Goal: Transaction & Acquisition: Purchase product/service

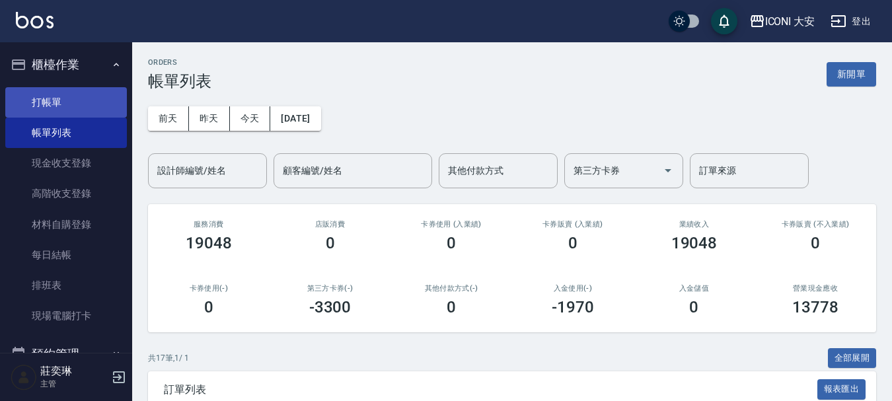
click at [63, 113] on link "打帳單" at bounding box center [66, 102] width 122 height 30
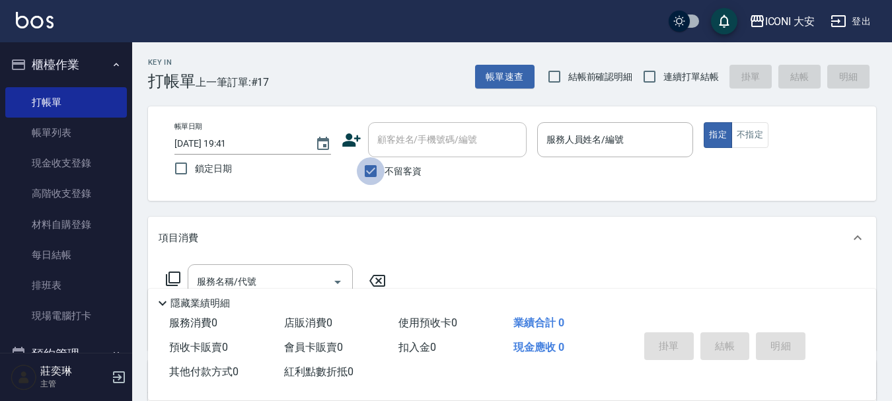
click at [371, 177] on input "不留客資" at bounding box center [371, 171] width 28 height 28
checkbox input "false"
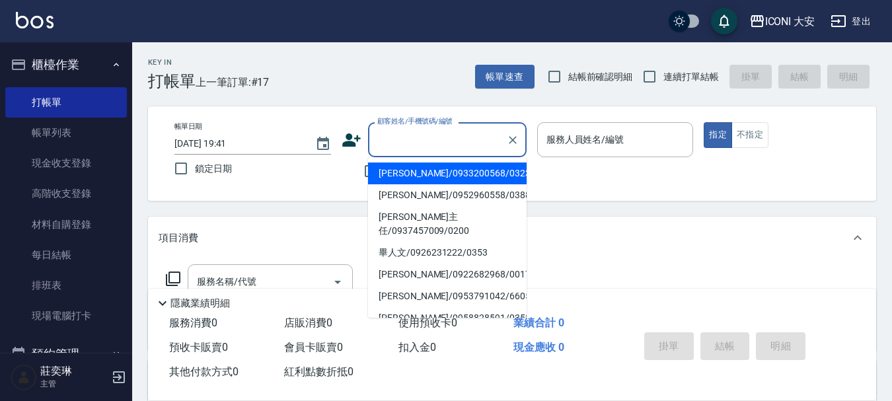
click at [384, 132] on div "顧客姓名/手機號碼/編號 顧客姓名/手機號碼/編號" at bounding box center [447, 139] width 159 height 35
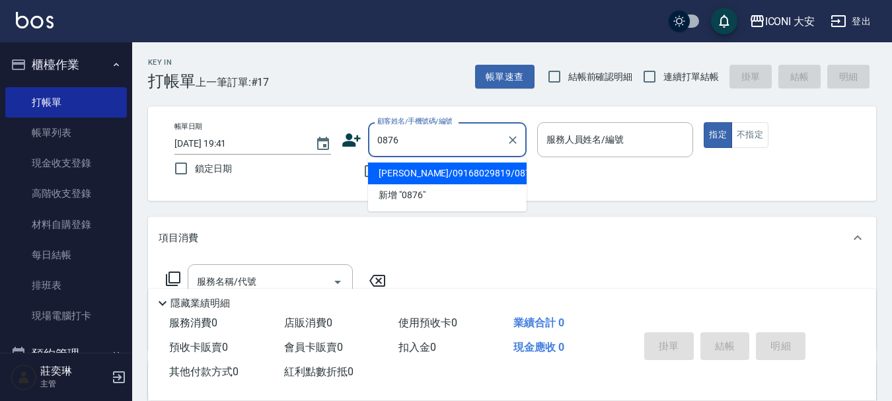
click at [415, 172] on li "[PERSON_NAME]/09168029819/0876" at bounding box center [447, 174] width 159 height 22
type input "[PERSON_NAME]/09168029819/0876"
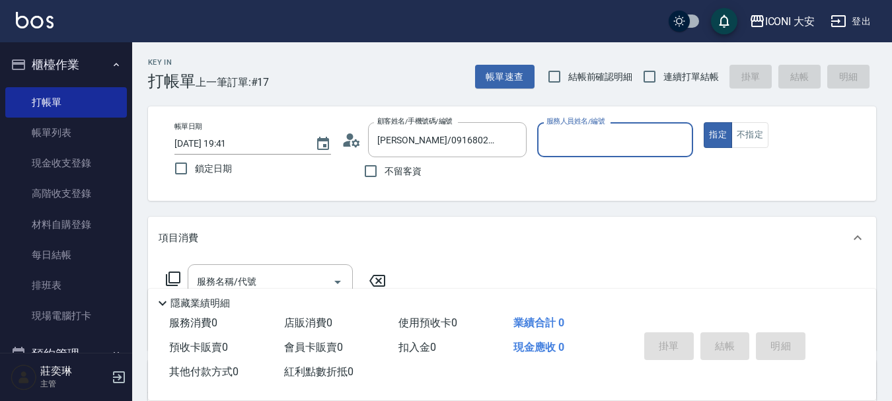
type input "Happy-9"
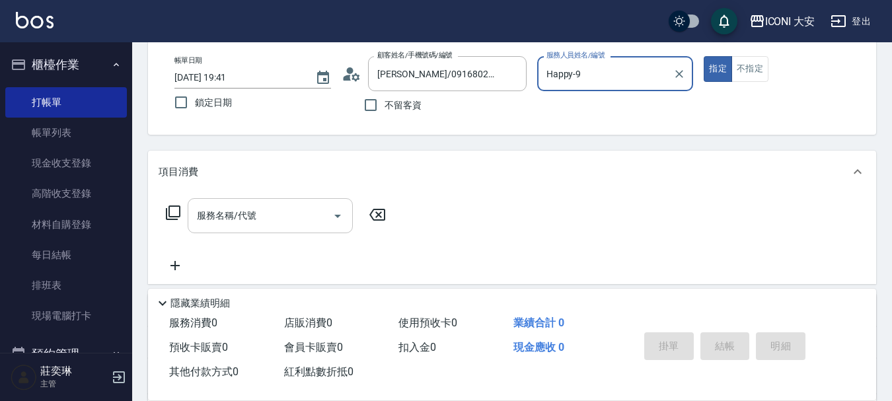
click at [293, 227] on input "服務名稱/代號" at bounding box center [260, 215] width 133 height 23
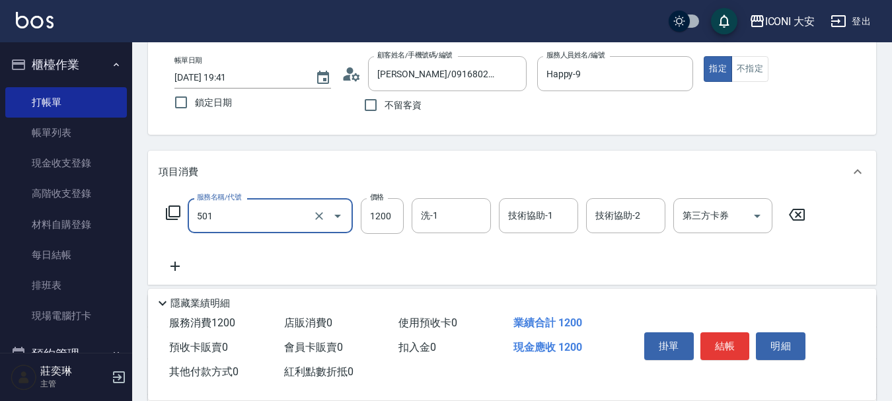
type input "染髮(501)"
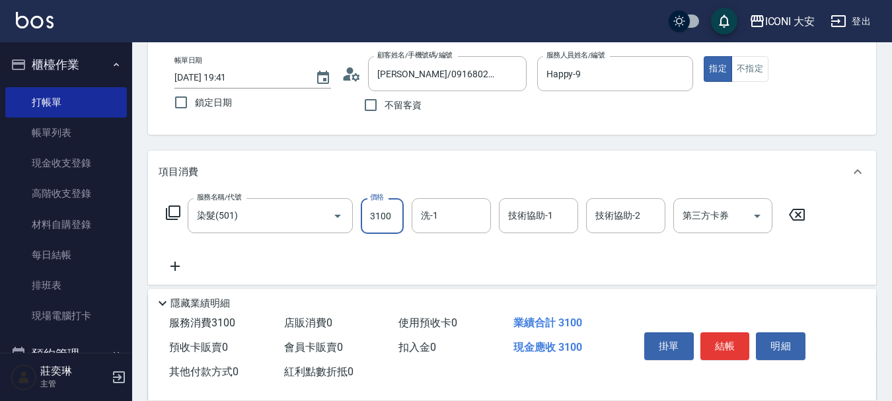
type input "3100"
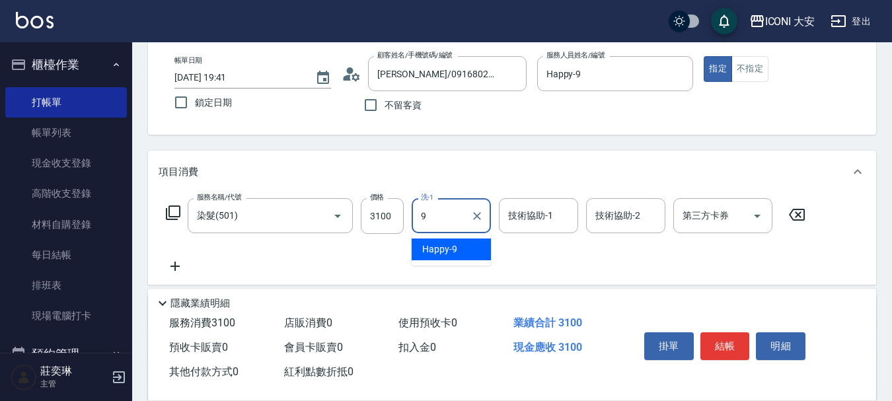
type input "Happy-9"
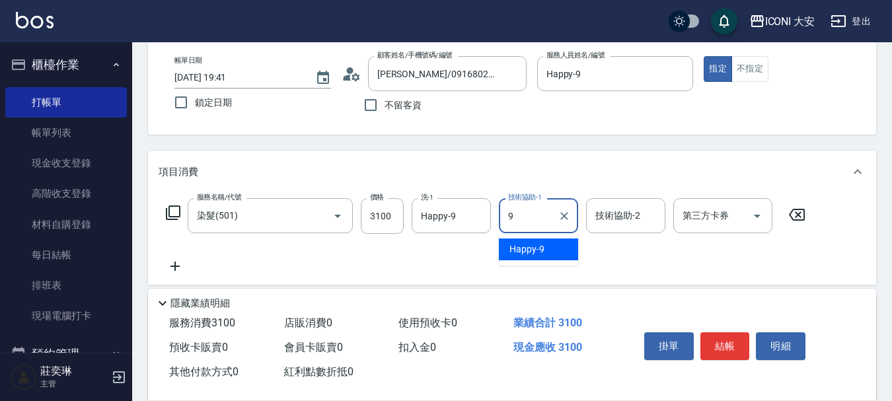
type input "Happy-9"
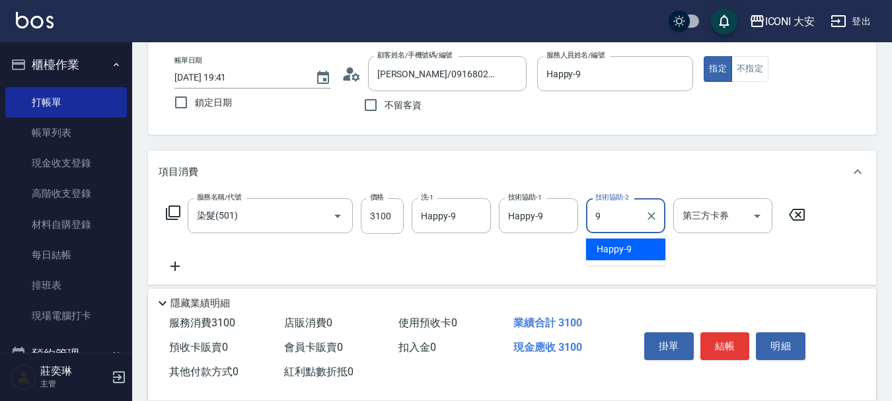
type input "Happy-9"
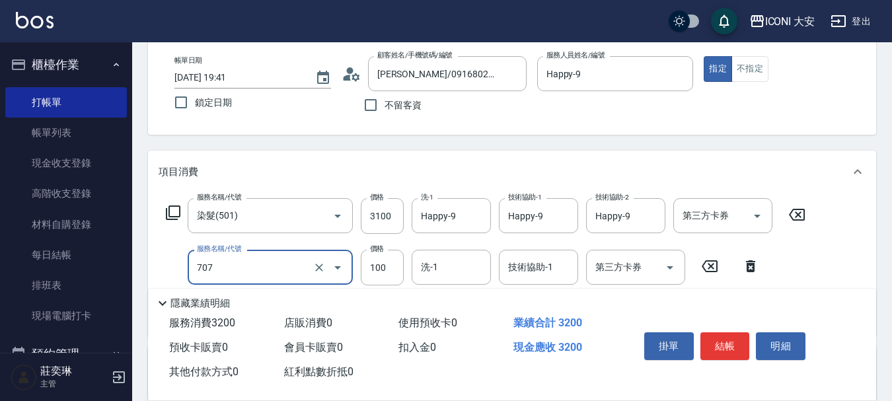
type input "瞬間護髮(707)"
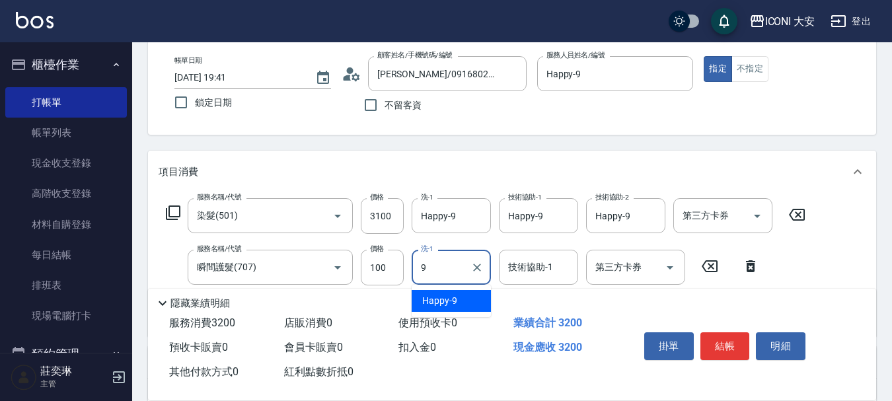
type input "Happy-9"
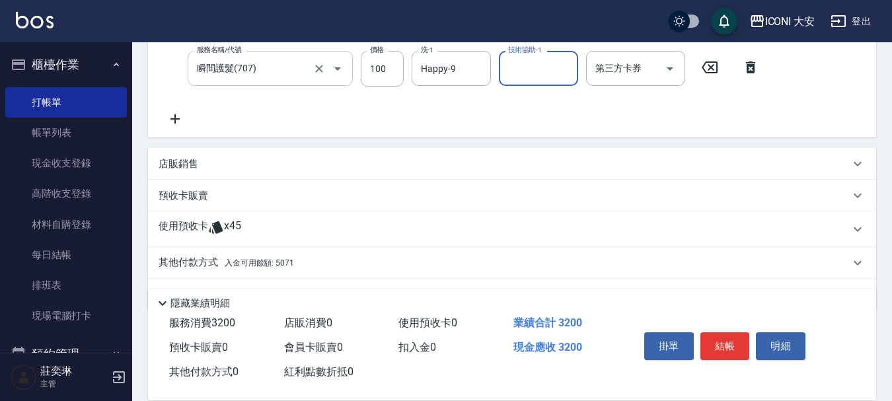
scroll to position [235, 0]
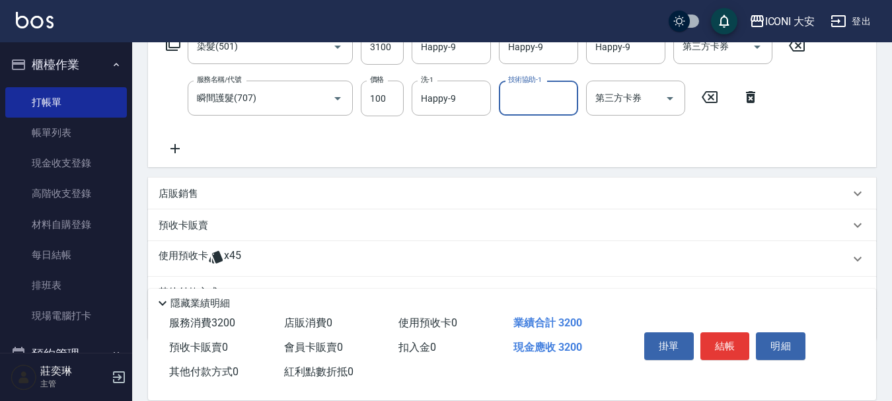
click at [182, 151] on icon at bounding box center [175, 149] width 33 height 16
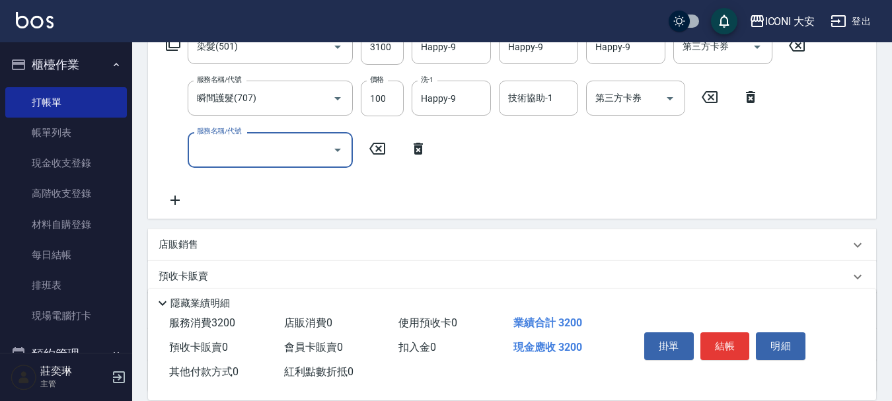
click at [175, 46] on icon at bounding box center [173, 44] width 16 height 16
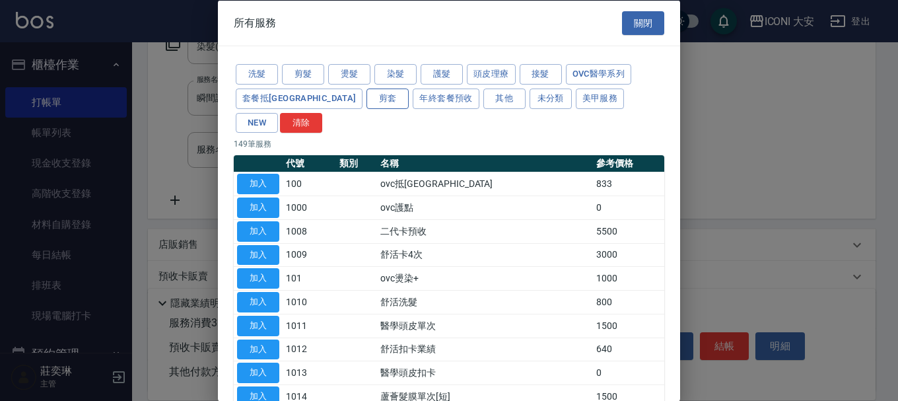
click at [367, 104] on button "剪套" at bounding box center [388, 98] width 42 height 20
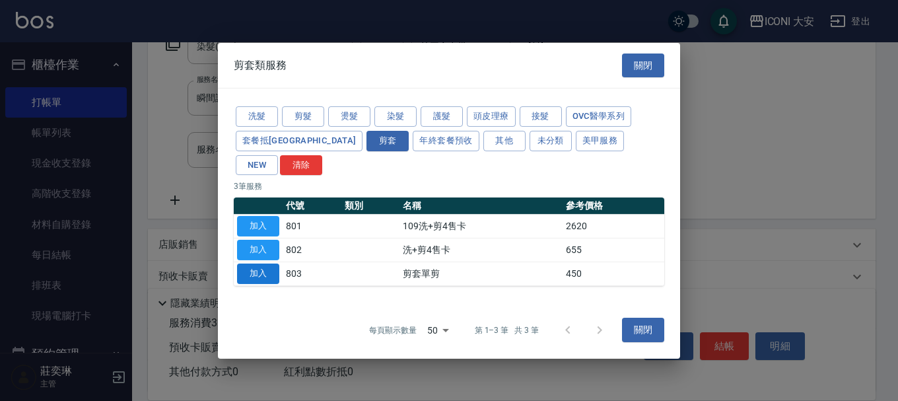
click at [250, 264] on button "加入" at bounding box center [258, 274] width 42 height 20
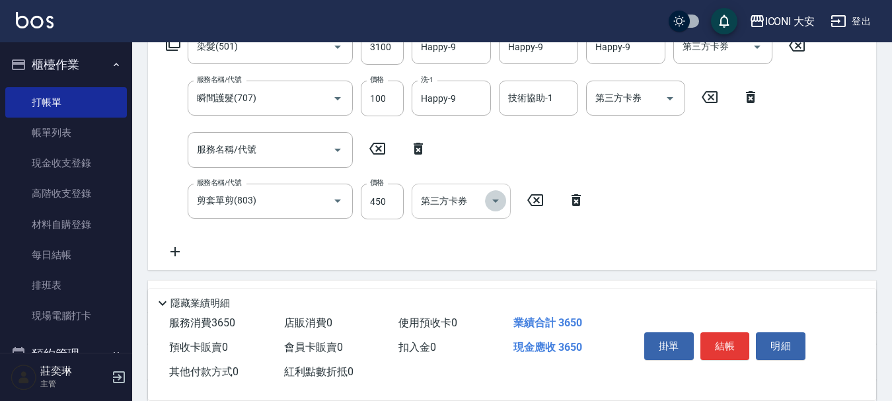
click at [499, 200] on icon "Open" at bounding box center [496, 201] width 16 height 16
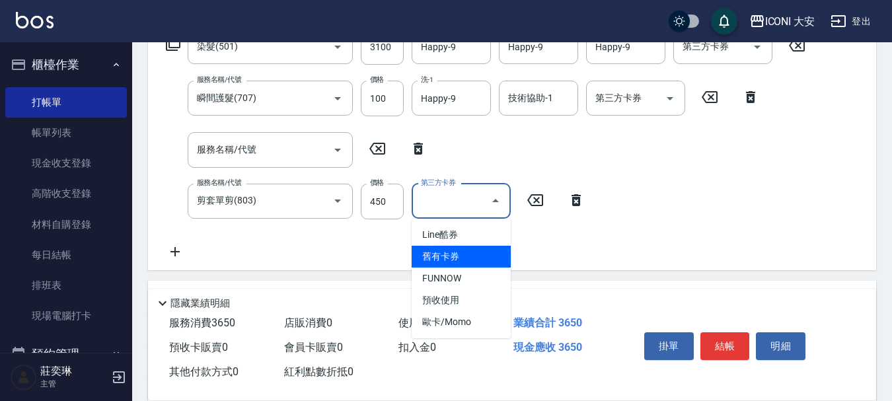
click at [471, 252] on span "舊有卡券" at bounding box center [461, 257] width 99 height 22
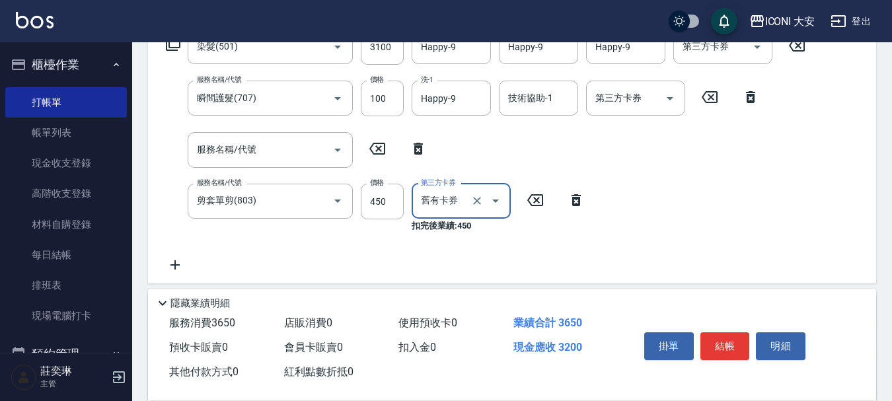
type input "舊有卡券"
click at [667, 98] on icon "Open" at bounding box center [670, 99] width 16 height 16
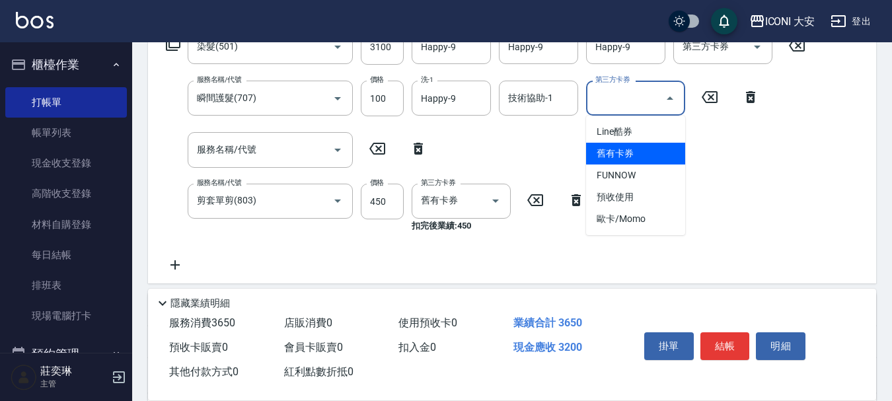
click at [634, 149] on span "舊有卡券" at bounding box center [635, 154] width 99 height 22
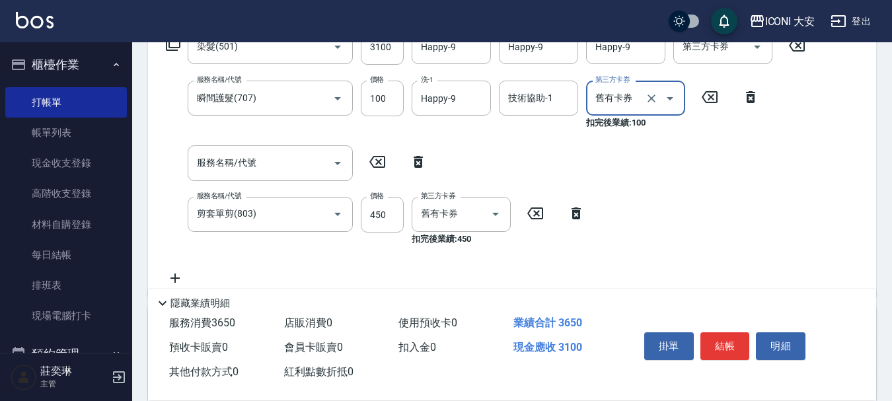
type input "舊有卡券"
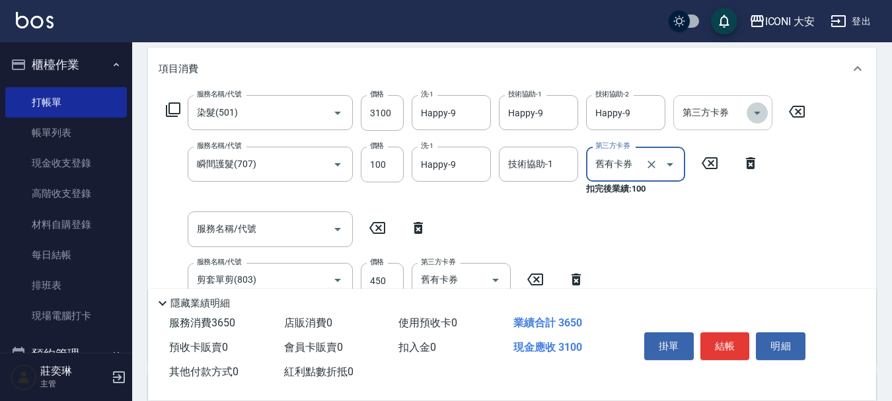
click at [756, 116] on icon "Open" at bounding box center [757, 113] width 16 height 16
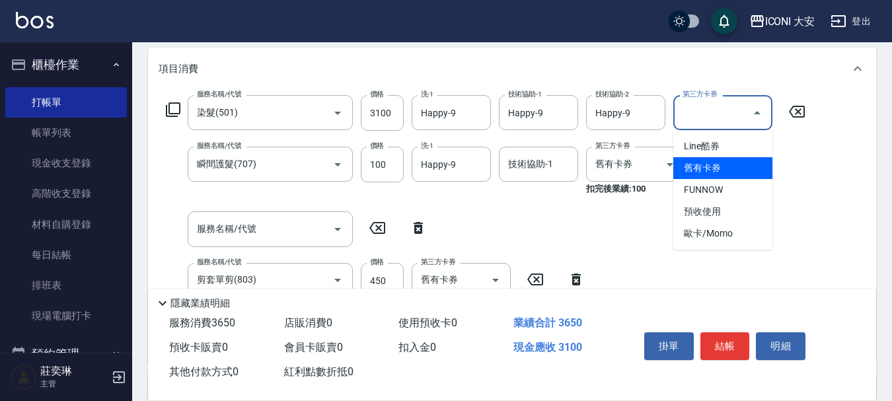
click at [711, 164] on span "舊有卡券" at bounding box center [722, 168] width 99 height 22
type input "舊有卡券"
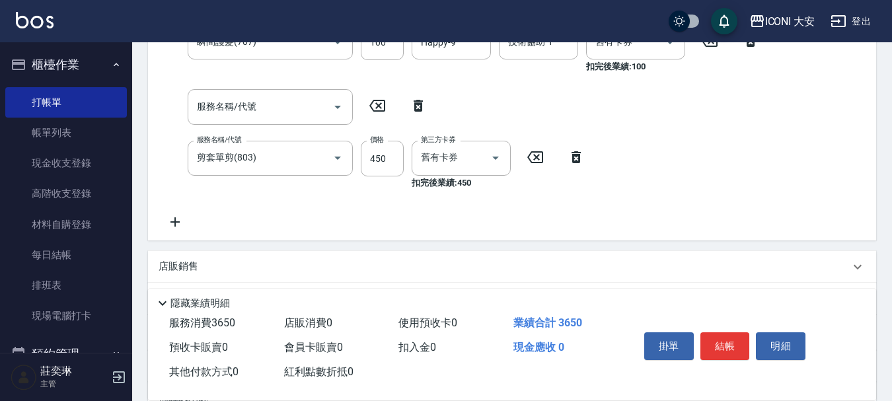
scroll to position [444, 0]
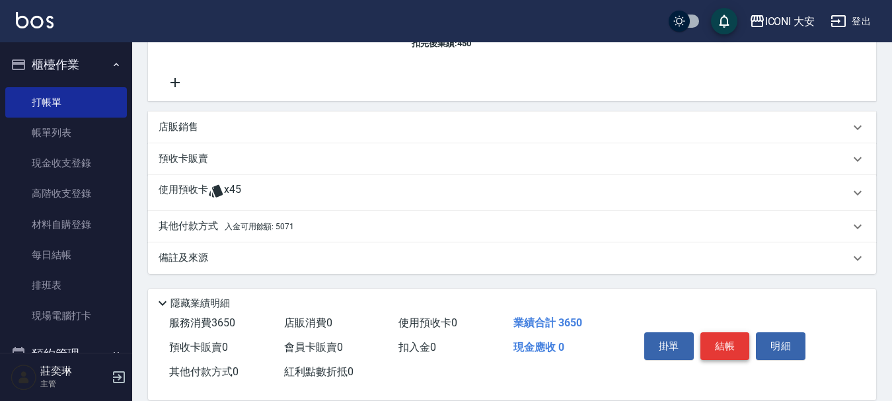
click at [724, 340] on button "結帳" at bounding box center [725, 346] width 50 height 28
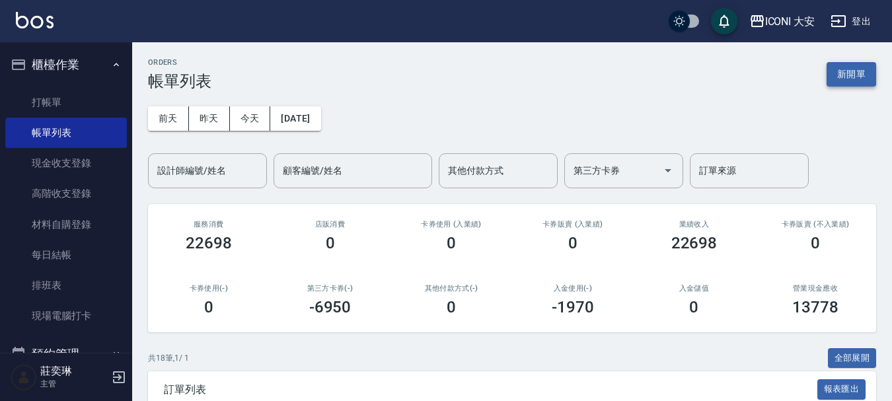
click at [836, 80] on button "新開單" at bounding box center [851, 74] width 50 height 24
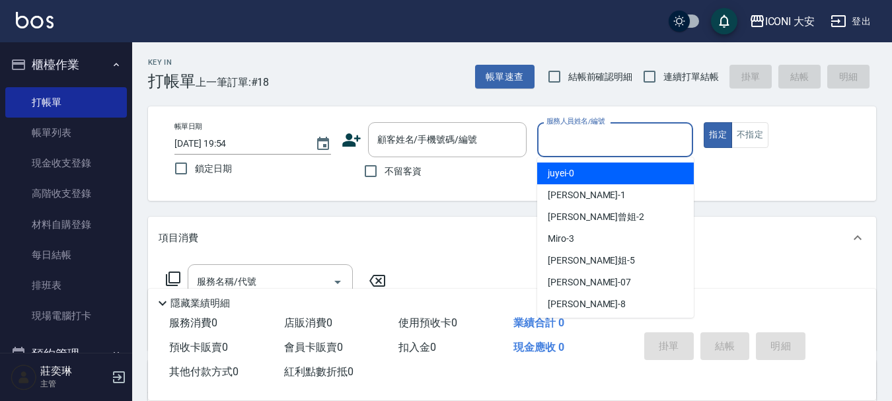
click at [566, 148] on input "服務人員姓名/編號" at bounding box center [615, 139] width 145 height 23
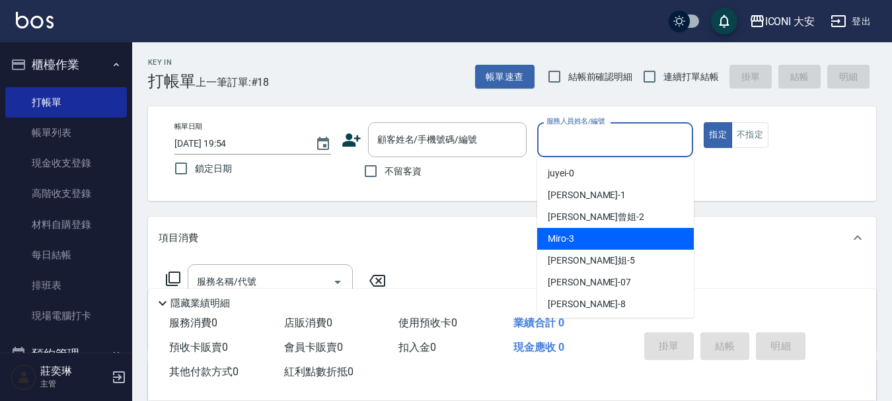
click at [571, 229] on div "Miro -3" at bounding box center [615, 239] width 157 height 22
type input "Miro-3"
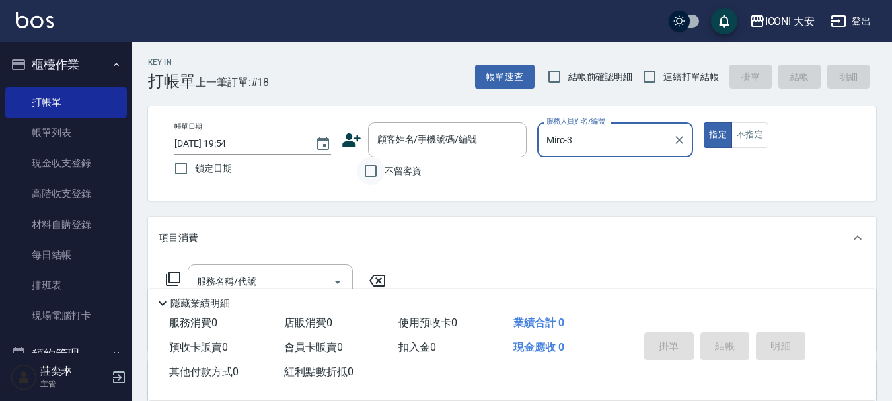
click at [368, 175] on input "不留客資" at bounding box center [371, 171] width 28 height 28
checkbox input "true"
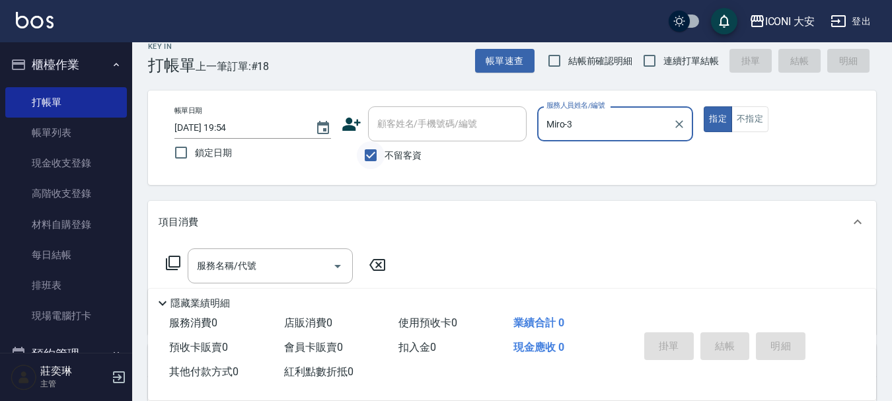
scroll to position [132, 0]
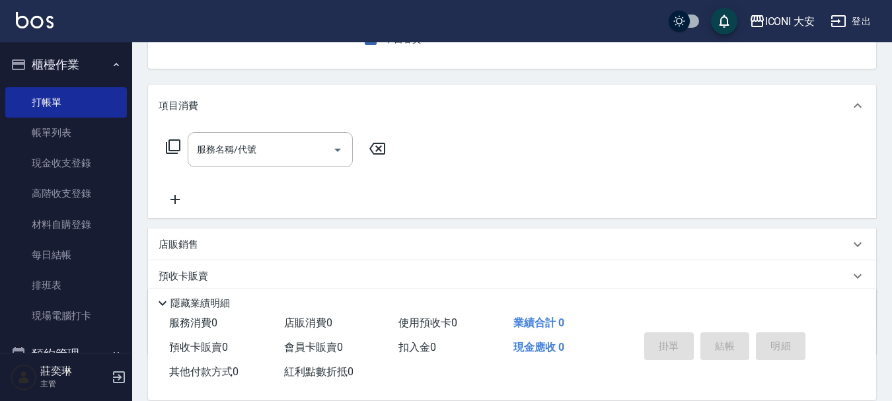
click at [177, 149] on icon at bounding box center [173, 147] width 16 height 16
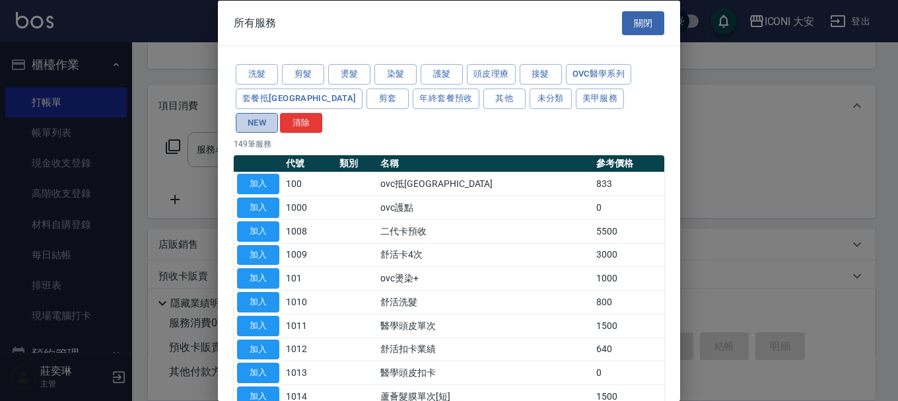
click at [278, 112] on button "NEW" at bounding box center [257, 122] width 42 height 20
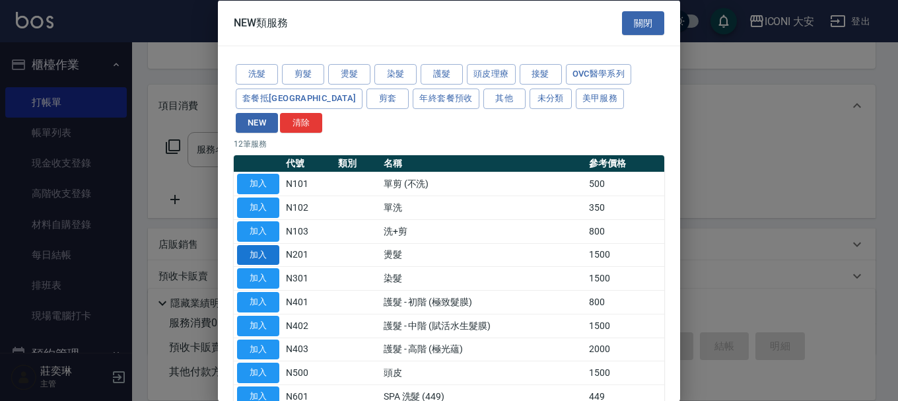
click at [264, 244] on button "加入" at bounding box center [258, 254] width 42 height 20
type input "燙髮(N201)"
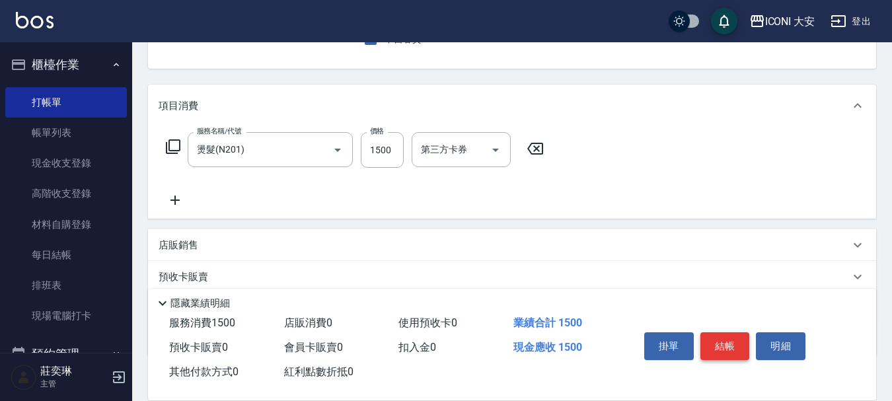
click at [735, 338] on button "結帳" at bounding box center [725, 346] width 50 height 28
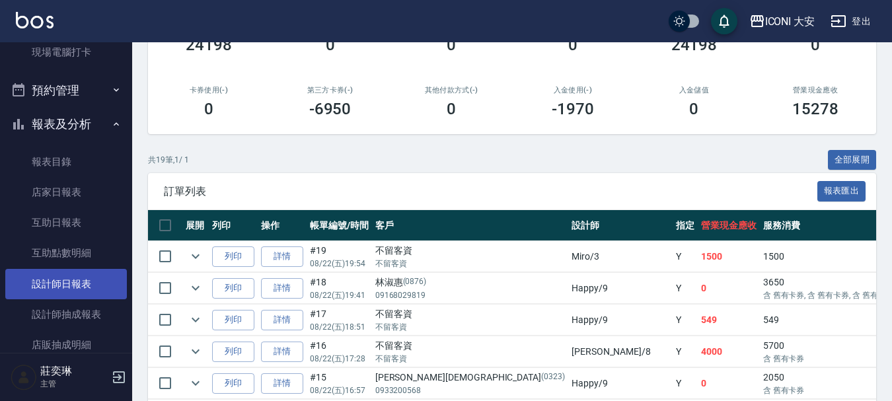
scroll to position [264, 0]
click at [75, 284] on link "設計師日報表" at bounding box center [66, 283] width 122 height 30
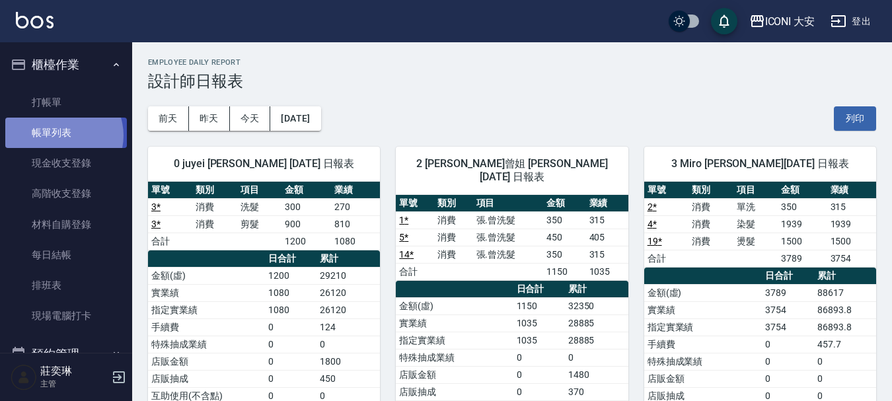
click at [61, 135] on link "帳單列表" at bounding box center [66, 133] width 122 height 30
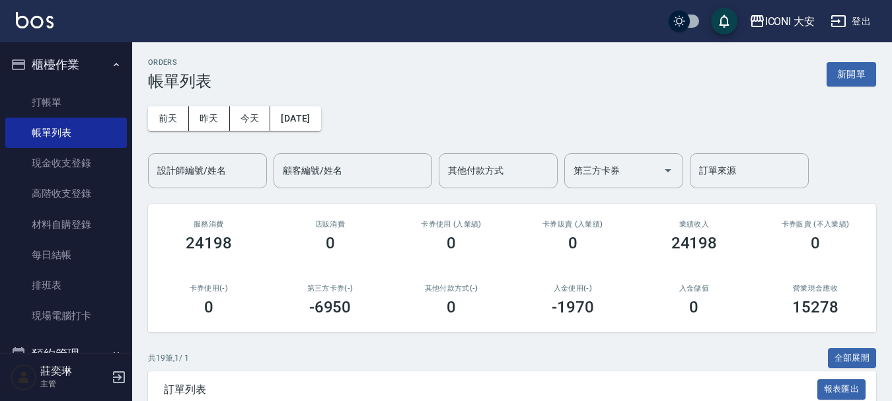
click at [839, 82] on button "新開單" at bounding box center [851, 74] width 50 height 24
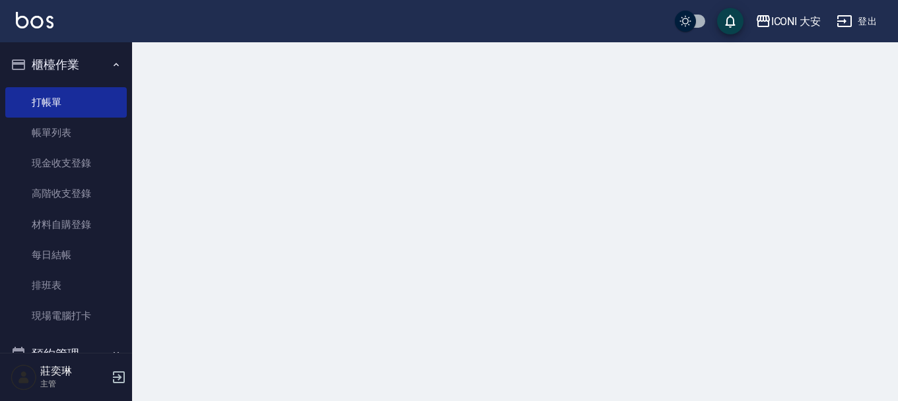
click at [850, 83] on div at bounding box center [449, 200] width 898 height 401
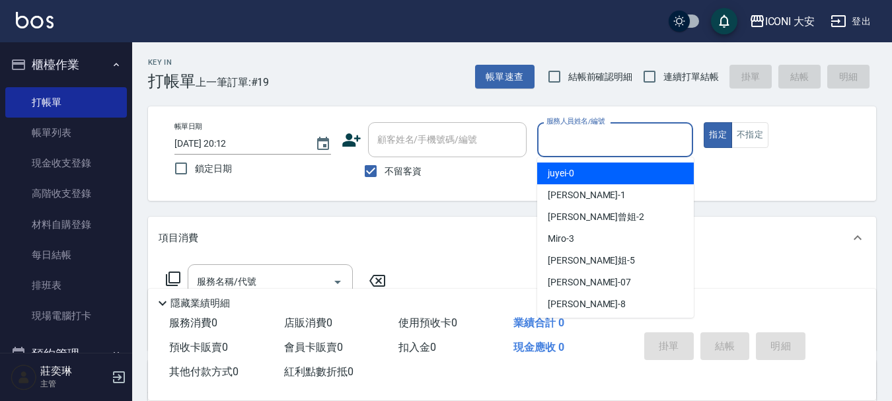
click at [644, 149] on input "服務人員姓名/編號" at bounding box center [615, 139] width 145 height 23
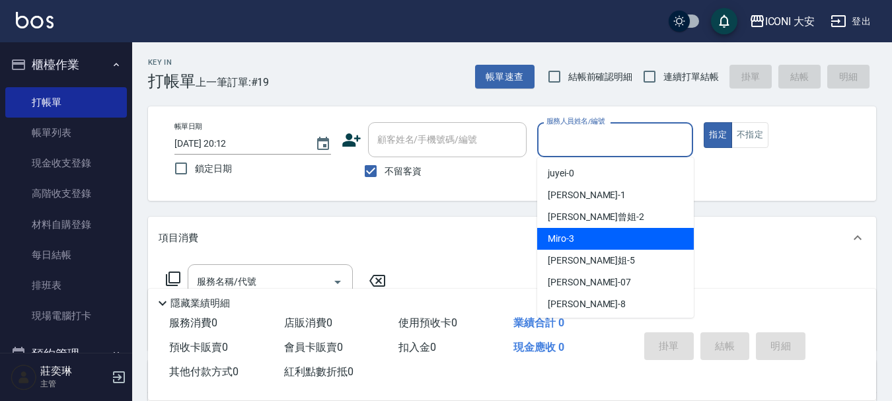
click at [591, 232] on div "Miro -3" at bounding box center [615, 239] width 157 height 22
type input "Miro-3"
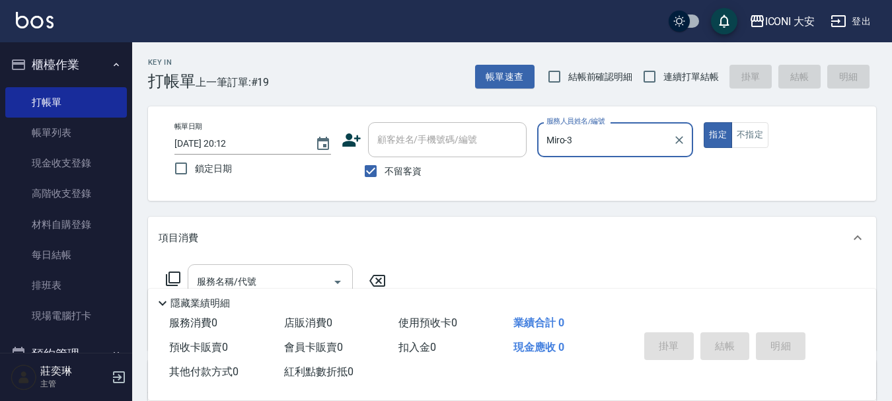
scroll to position [66, 0]
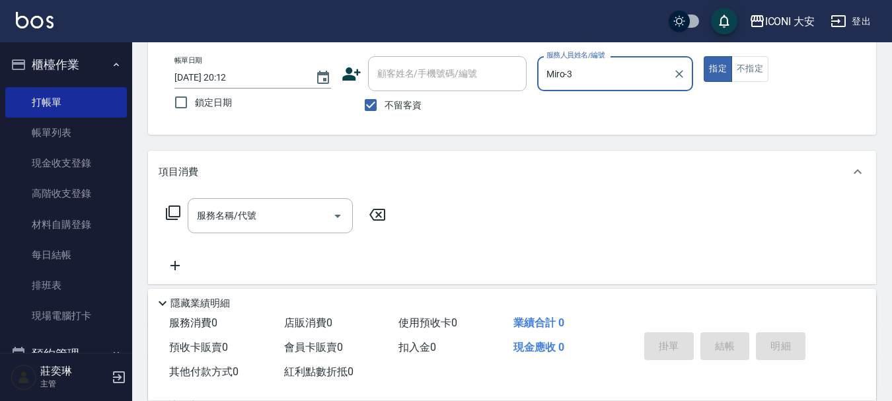
click at [172, 215] on icon at bounding box center [173, 213] width 16 height 16
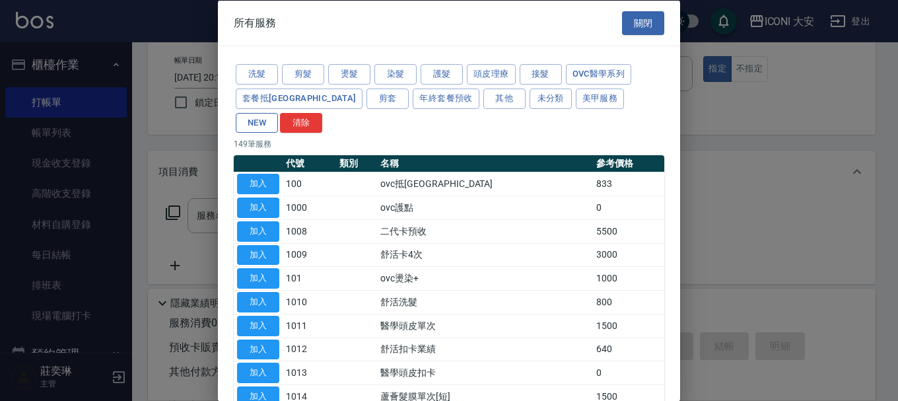
click at [278, 112] on button "NEW" at bounding box center [257, 122] width 42 height 20
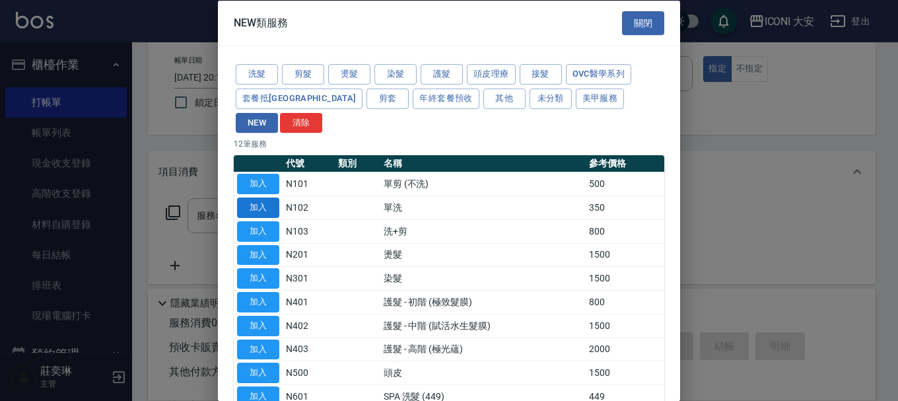
click at [257, 198] on button "加入" at bounding box center [258, 208] width 42 height 20
type input "單洗(N102)"
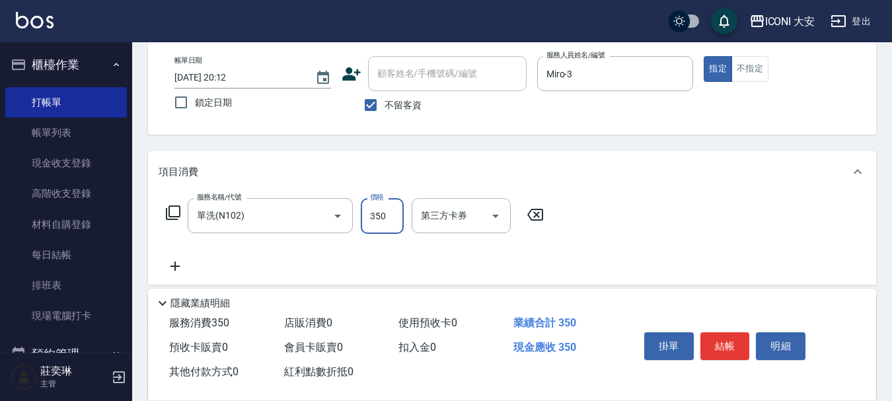
drag, startPoint x: 382, startPoint y: 226, endPoint x: 397, endPoint y: 215, distance: 18.4
click at [382, 226] on input "350" at bounding box center [382, 216] width 43 height 36
type input "300"
click at [174, 207] on icon at bounding box center [173, 213] width 16 height 16
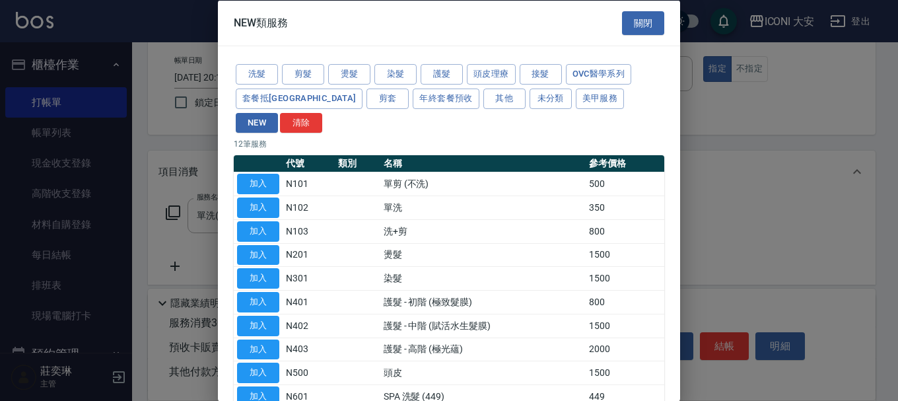
drag, startPoint x: 635, startPoint y: 25, endPoint x: 489, endPoint y: 60, distance: 150.8
click at [635, 24] on button "關閉" at bounding box center [643, 23] width 42 height 24
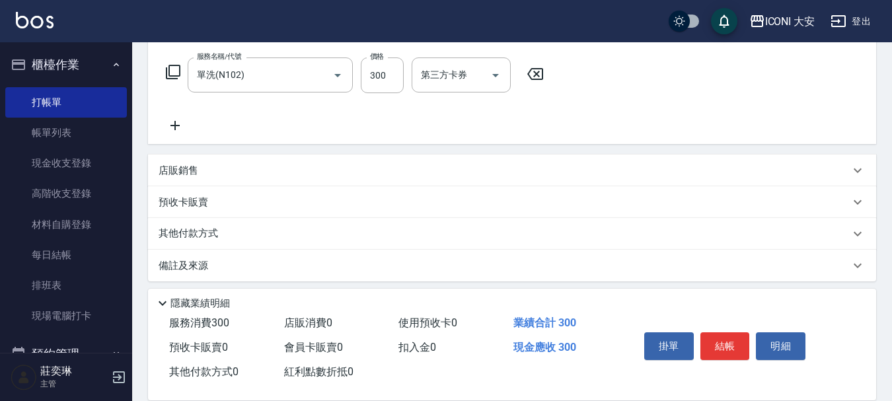
scroll to position [214, 0]
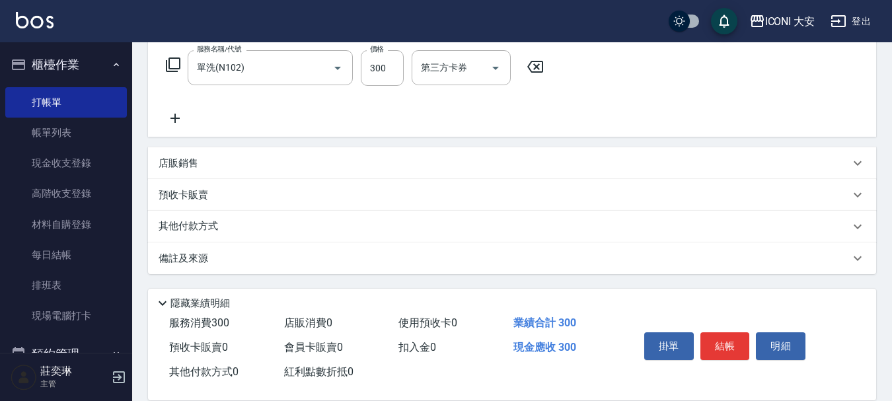
click at [193, 221] on p "其他付款方式" at bounding box center [192, 226] width 66 height 15
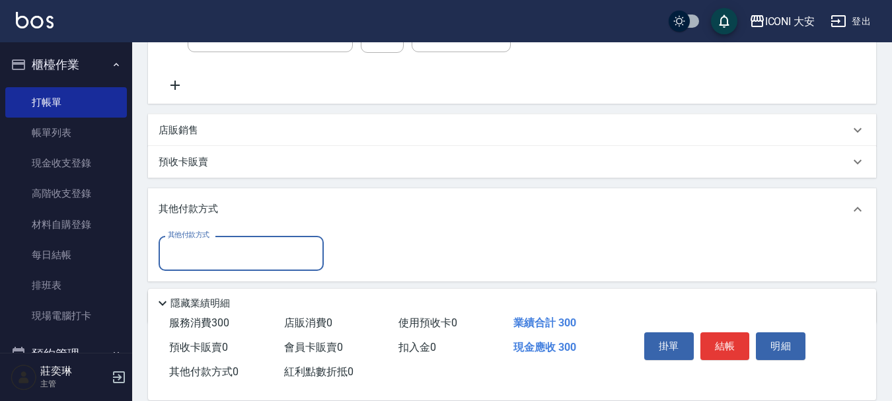
scroll to position [297, 0]
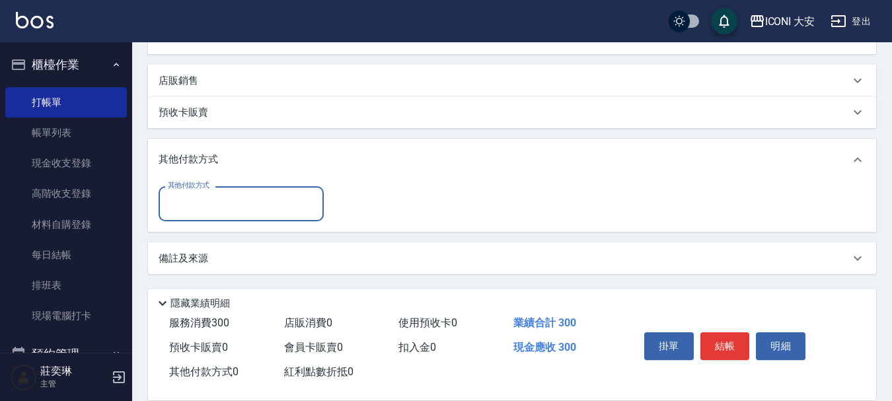
click at [236, 206] on input "其他付款方式" at bounding box center [240, 203] width 153 height 23
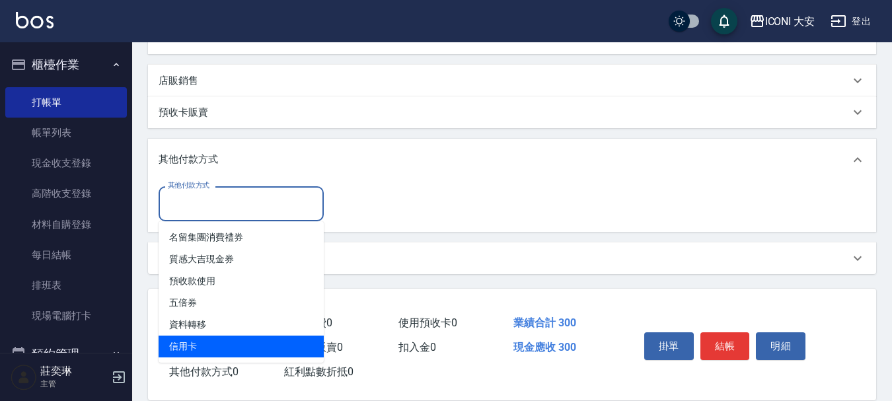
click at [238, 339] on span "信用卡" at bounding box center [241, 347] width 165 height 22
type input "信用卡"
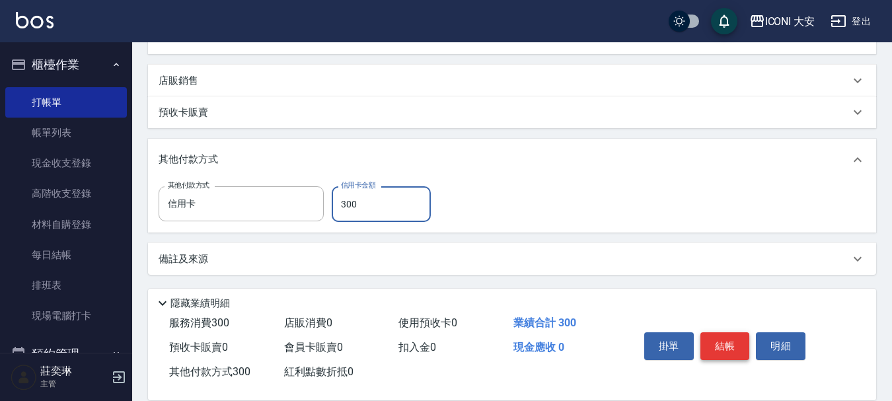
type input "300"
click at [725, 335] on button "結帳" at bounding box center [725, 346] width 50 height 28
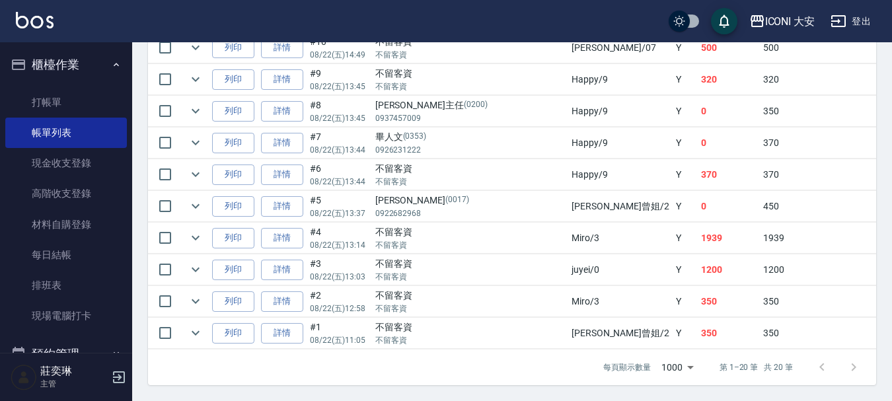
scroll to position [727, 0]
drag, startPoint x: 434, startPoint y: 238, endPoint x: 476, endPoint y: 234, distance: 41.8
click at [568, 234] on td "Miro /3" at bounding box center [620, 238] width 104 height 31
drag, startPoint x: 435, startPoint y: 242, endPoint x: 476, endPoint y: 242, distance: 41.6
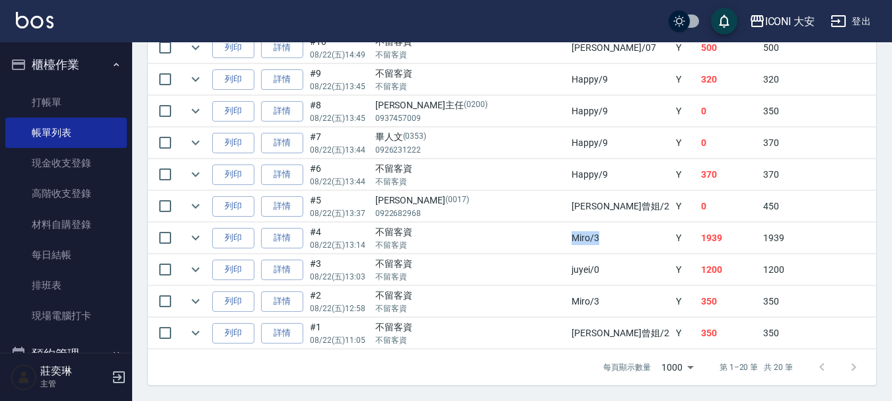
click at [568, 242] on td "Miro /3" at bounding box center [620, 238] width 104 height 31
click at [289, 238] on link "詳情" at bounding box center [282, 238] width 42 height 20
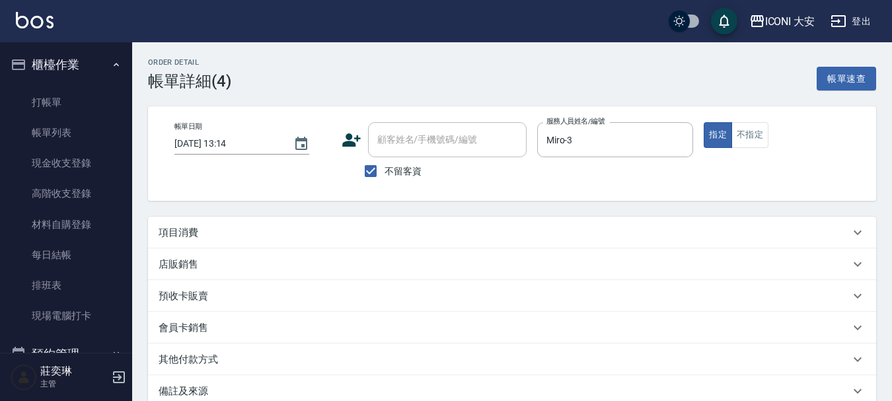
type input "[DATE] 13:14"
checkbox input "true"
type input "Miro-3"
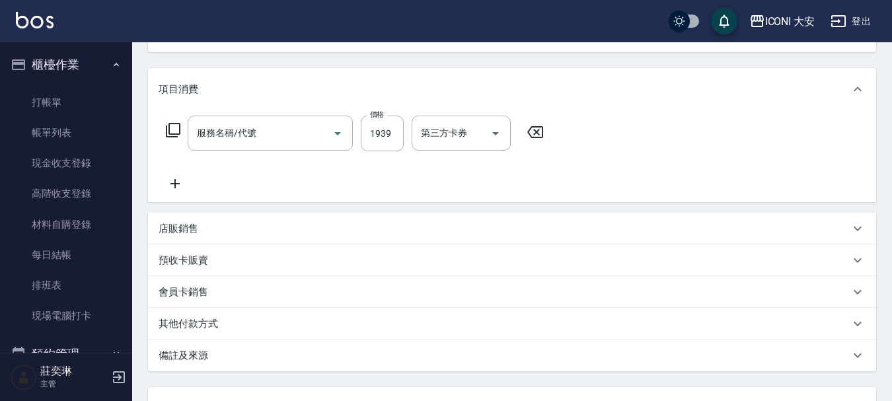
type input "染髮(N301)"
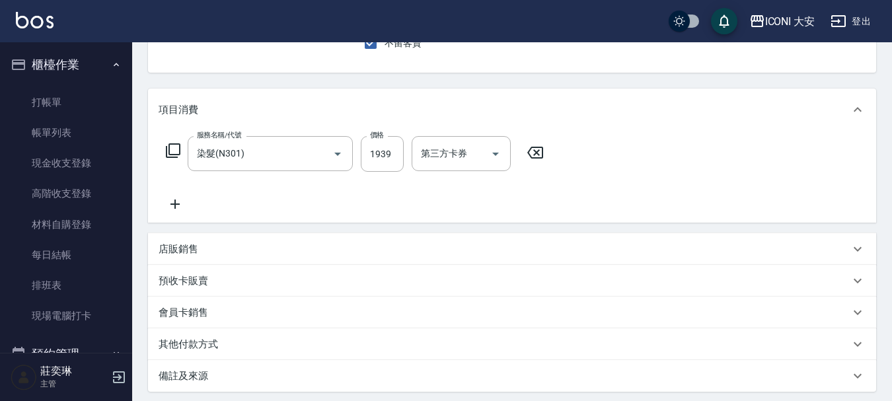
scroll to position [215, 0]
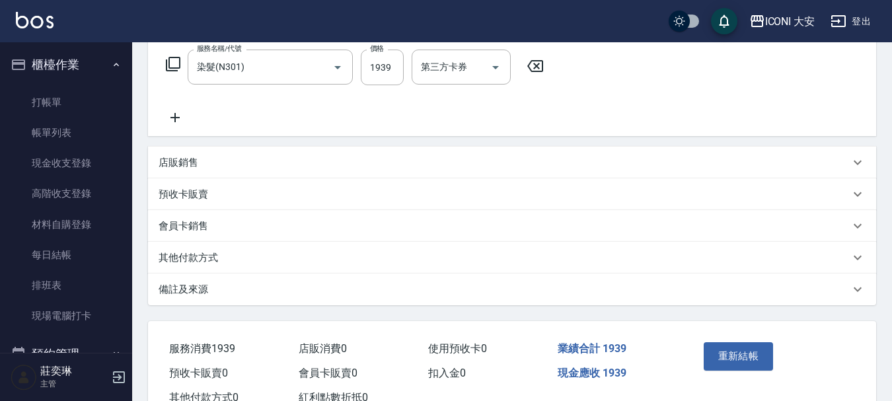
click at [196, 255] on p "其他付款方式" at bounding box center [188, 258] width 59 height 14
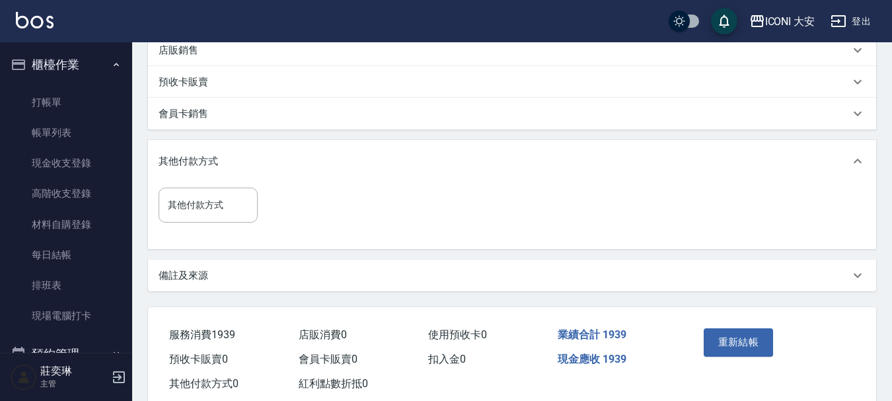
scroll to position [347, 0]
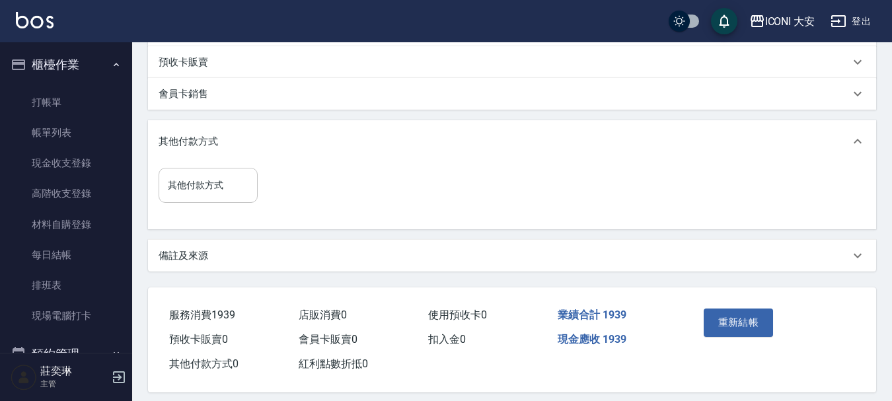
click at [207, 189] on input "其他付款方式" at bounding box center [207, 185] width 87 height 23
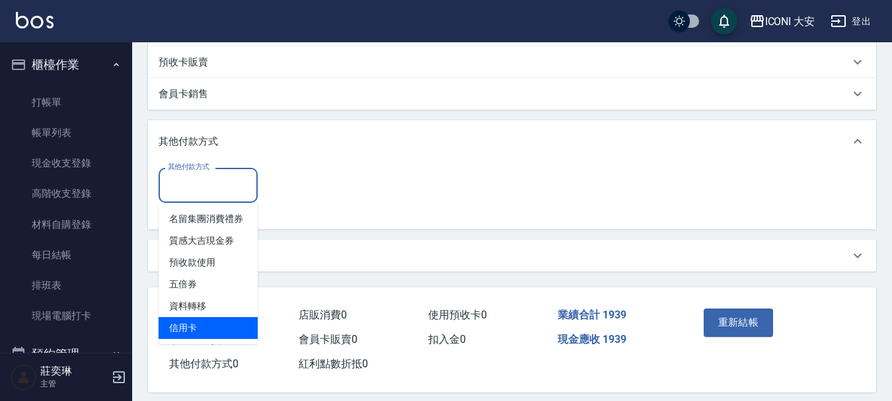
click at [231, 318] on span "信用卡" at bounding box center [208, 328] width 99 height 22
type input "信用卡"
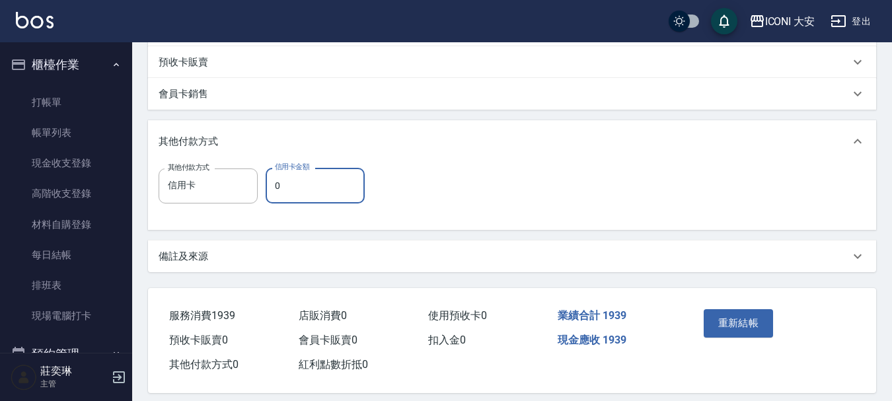
click at [307, 203] on input "0" at bounding box center [315, 186] width 99 height 36
type input "1939"
click at [725, 325] on button "重新結帳" at bounding box center [739, 323] width 70 height 28
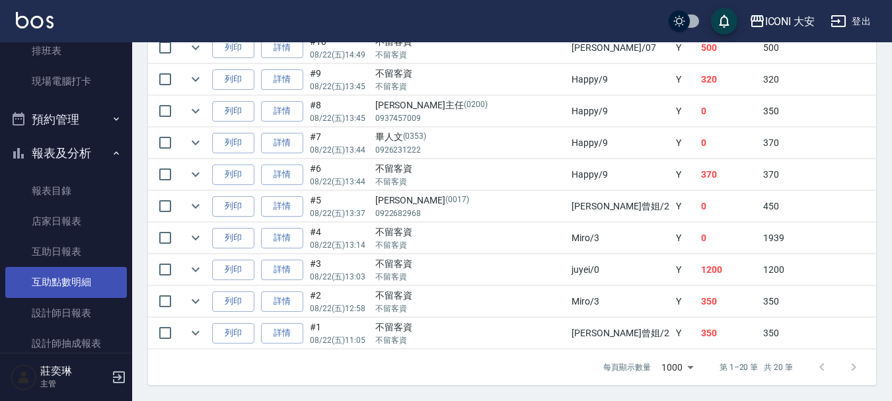
scroll to position [264, 0]
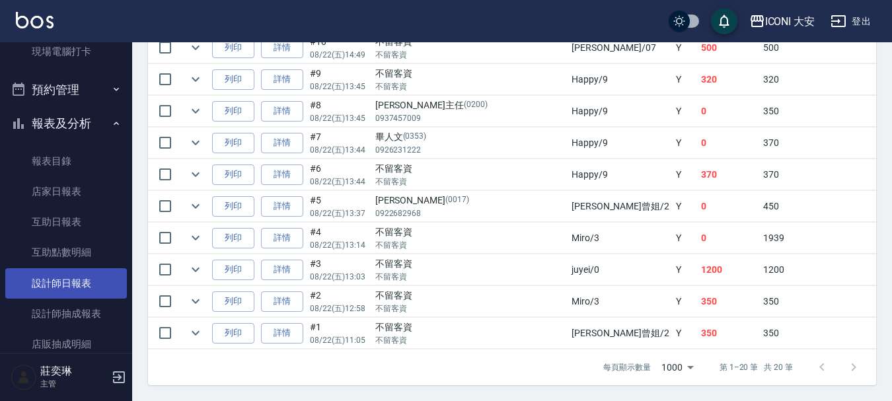
click at [73, 283] on link "設計師日報表" at bounding box center [66, 283] width 122 height 30
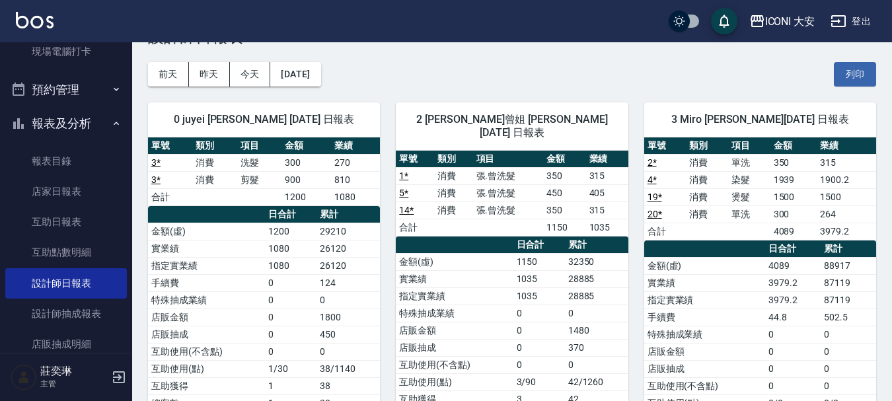
scroll to position [66, 0]
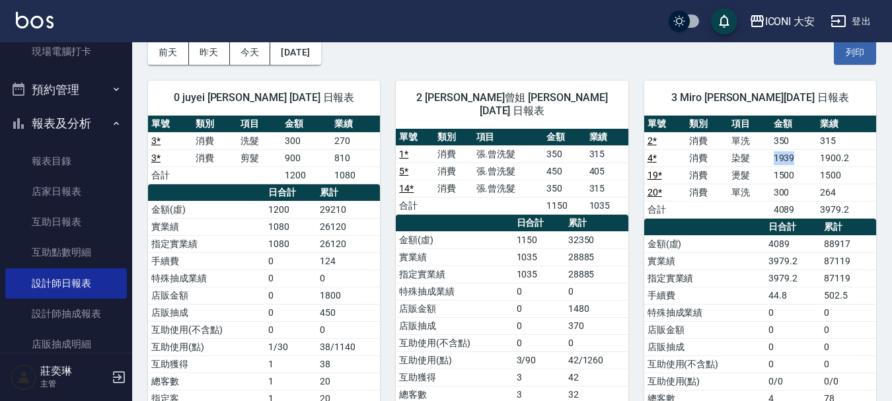
drag, startPoint x: 773, startPoint y: 155, endPoint x: 809, endPoint y: 161, distance: 36.2
click at [809, 161] on td "1939" at bounding box center [793, 157] width 46 height 17
drag, startPoint x: 762, startPoint y: 182, endPoint x: 799, endPoint y: 182, distance: 37.7
click at [799, 182] on tr "19 * 消費 燙髮 1500 1500" at bounding box center [760, 174] width 232 height 17
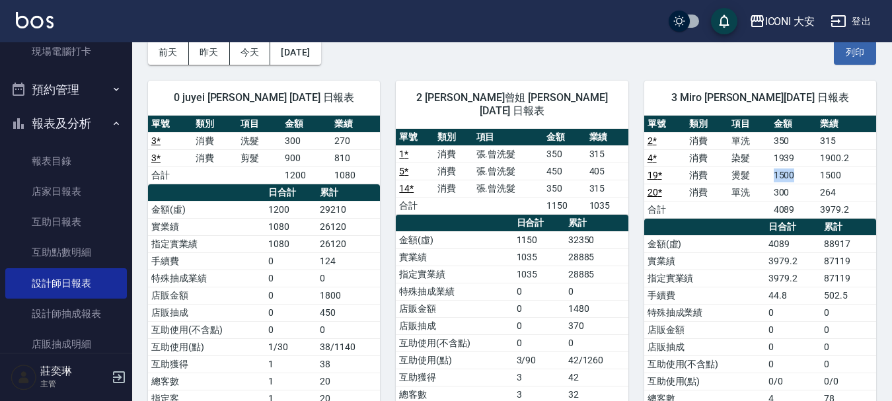
click at [799, 182] on td "1500" at bounding box center [793, 174] width 46 height 17
drag, startPoint x: 778, startPoint y: 158, endPoint x: 803, endPoint y: 158, distance: 25.1
click at [803, 158] on td "1939" at bounding box center [793, 157] width 46 height 17
drag, startPoint x: 772, startPoint y: 161, endPoint x: 800, endPoint y: 161, distance: 27.8
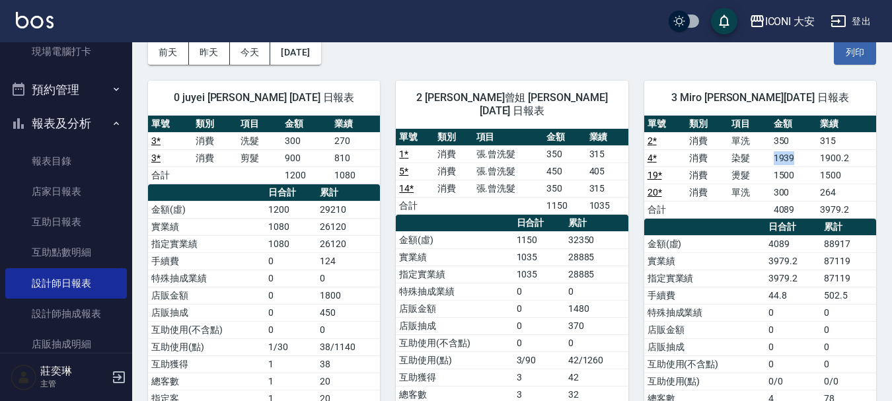
click at [800, 161] on td "1939" at bounding box center [793, 157] width 46 height 17
drag, startPoint x: 789, startPoint y: 190, endPoint x: 801, endPoint y: 190, distance: 12.6
click at [801, 190] on td "300" at bounding box center [793, 192] width 46 height 17
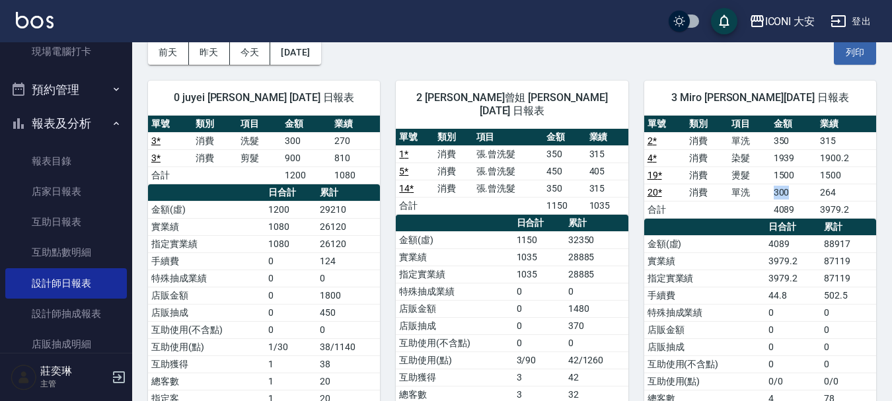
drag, startPoint x: 761, startPoint y: 190, endPoint x: 817, endPoint y: 190, distance: 55.5
click at [817, 190] on tr "20 * 消費 單洗 300 264" at bounding box center [760, 192] width 232 height 17
click at [817, 190] on td "264" at bounding box center [846, 192] width 59 height 17
drag, startPoint x: 767, startPoint y: 192, endPoint x: 836, endPoint y: 192, distance: 69.4
click at [836, 192] on tr "20 * 消費 單洗 300 264" at bounding box center [760, 192] width 232 height 17
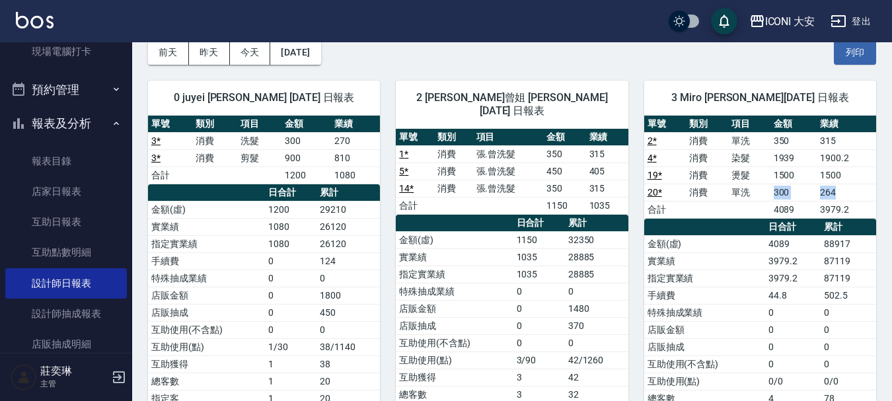
click at [836, 192] on td "264" at bounding box center [846, 192] width 59 height 17
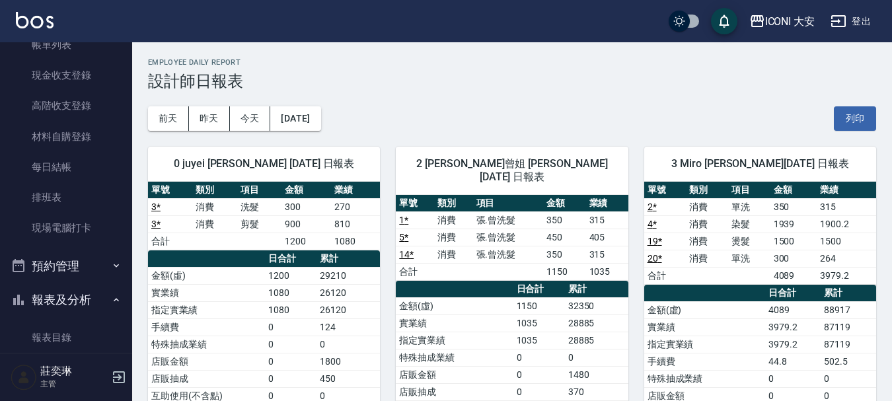
scroll to position [0, 0]
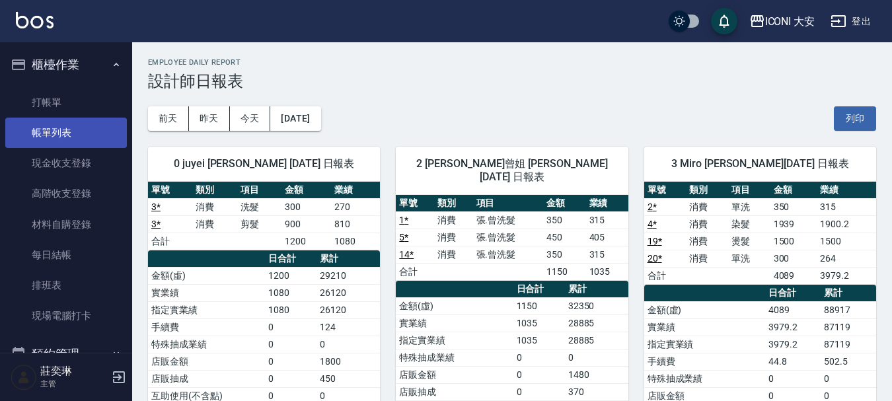
click at [83, 136] on link "帳單列表" at bounding box center [66, 133] width 122 height 30
